Goal: Transaction & Acquisition: Purchase product/service

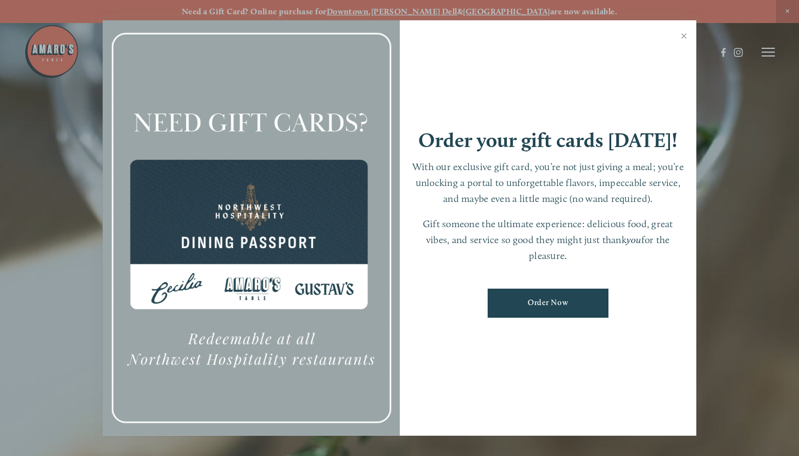
click at [581, 303] on link "Order Now" at bounding box center [547, 303] width 121 height 29
click at [685, 40] on link "Close" at bounding box center [683, 37] width 21 height 31
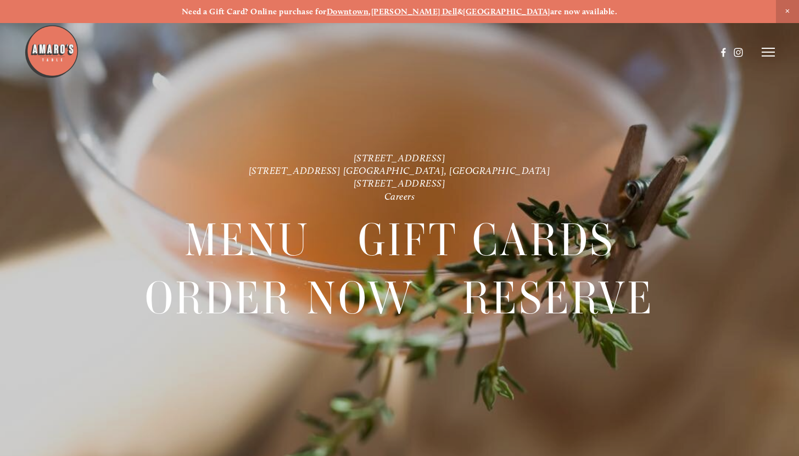
click at [777, 52] on div at bounding box center [399, 228] width 799 height 456
click at [772, 53] on icon at bounding box center [767, 52] width 13 height 10
click at [569, 52] on span "Menu" at bounding box center [573, 51] width 20 height 9
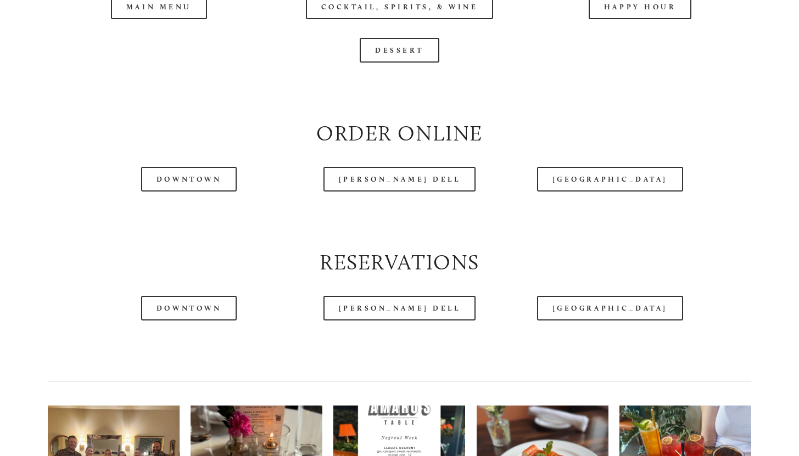
scroll to position [1191, 0]
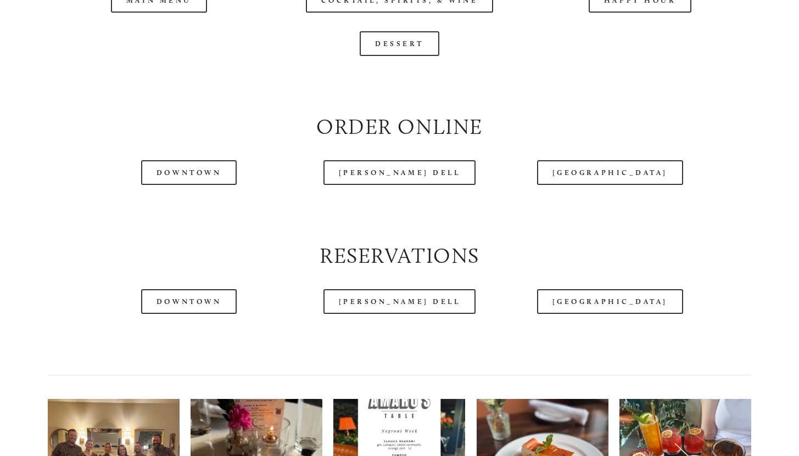
click at [377, 187] on div "[PERSON_NAME] Dell" at bounding box center [399, 172] width 240 height 43
click at [385, 185] on link "[PERSON_NAME] Dell" at bounding box center [399, 172] width 153 height 25
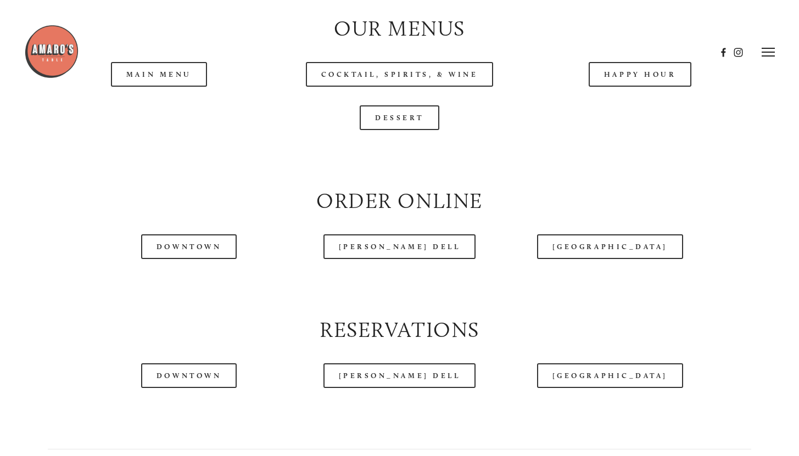
scroll to position [1115, 0]
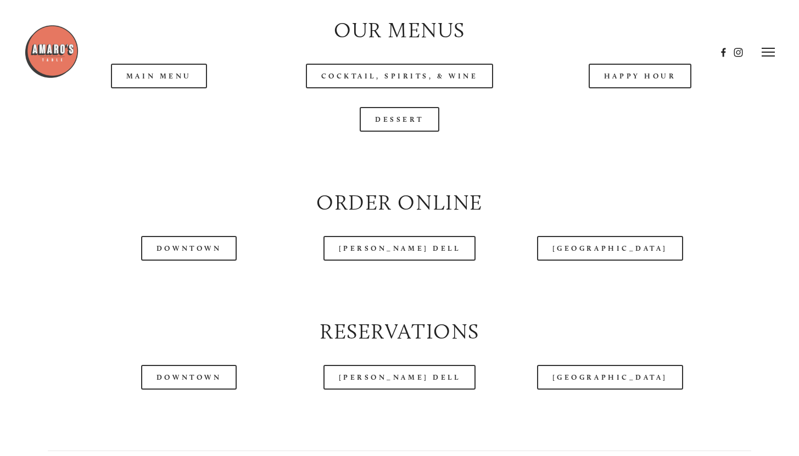
click at [197, 101] on header "Menu Order Now Visit Gallery 0" at bounding box center [399, 52] width 751 height 104
click at [182, 88] on link "Main Menu" at bounding box center [159, 76] width 96 height 25
